Goal: Check status: Check status

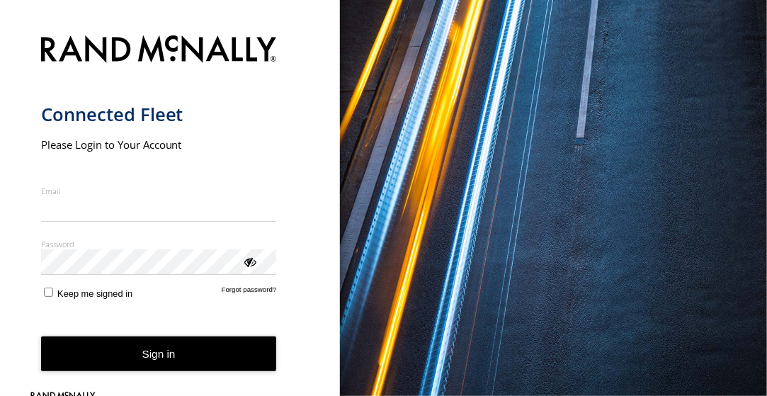
type input "**********"
click at [117, 361] on button "Sign in" at bounding box center [159, 353] width 236 height 35
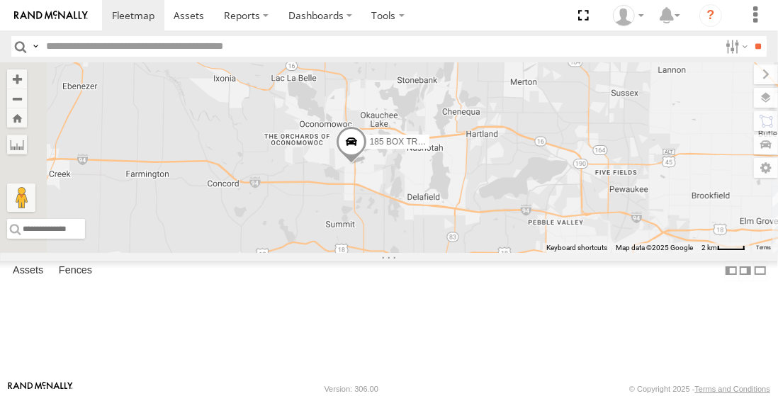
drag, startPoint x: 501, startPoint y: 269, endPoint x: 605, endPoint y: 304, distance: 109.7
click at [605, 253] on div "185 BOX TRUCK" at bounding box center [389, 157] width 778 height 191
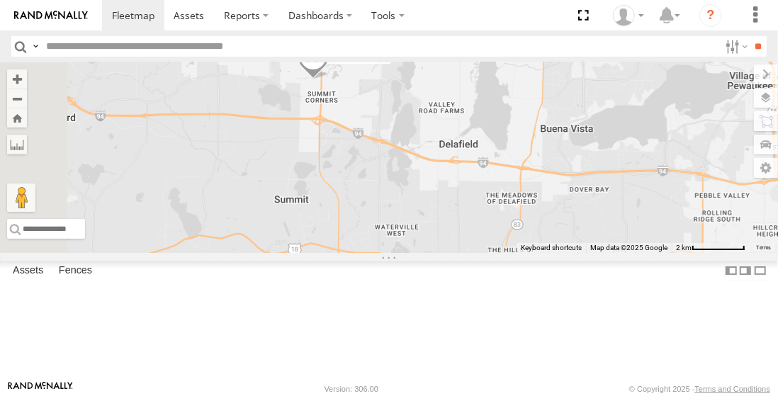
drag, startPoint x: 587, startPoint y: 237, endPoint x: 613, endPoint y: 217, distance: 32.9
click at [621, 199] on div "185 BOX TRUCK" at bounding box center [389, 157] width 778 height 191
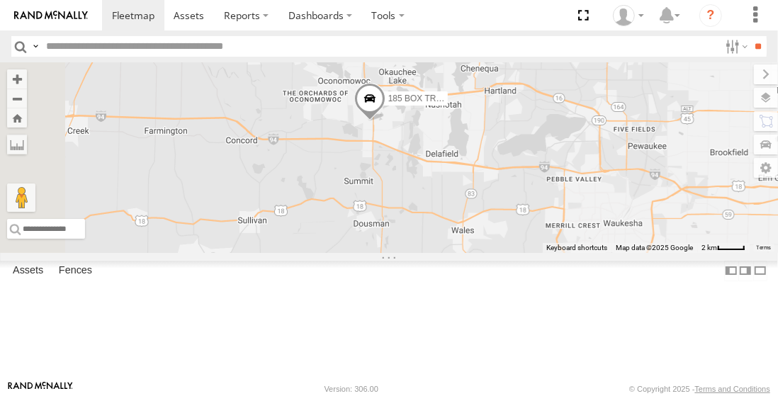
drag, startPoint x: 599, startPoint y: 220, endPoint x: 630, endPoint y: 203, distance: 35.5
click at [630, 203] on div "185 BOX TRUCK" at bounding box center [389, 157] width 778 height 191
